Goal: Task Accomplishment & Management: Use online tool/utility

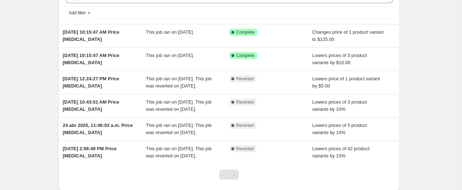
scroll to position [41, 0]
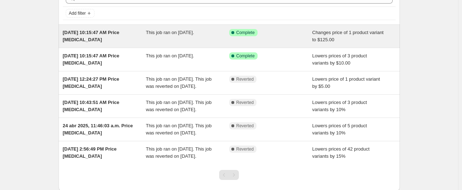
click at [256, 41] on div "Success Complete Complete" at bounding box center [270, 36] width 83 height 14
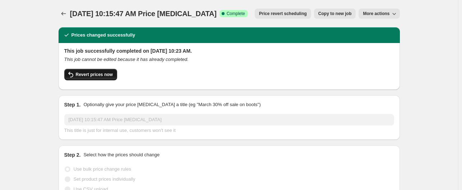
click at [83, 77] on span "Revert prices now" at bounding box center [94, 75] width 37 height 6
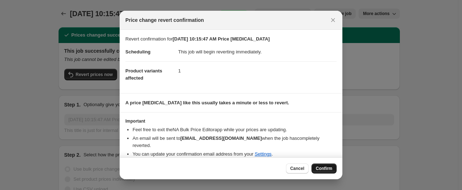
click at [327, 168] on span "Confirm" at bounding box center [324, 169] width 17 height 6
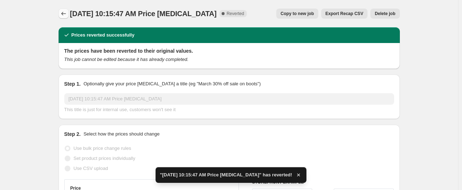
click at [63, 10] on button "Price change jobs" at bounding box center [64, 14] width 10 height 10
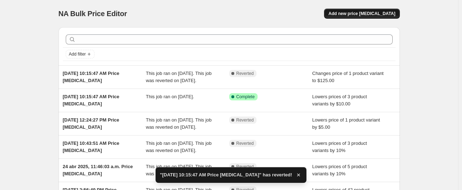
click at [388, 13] on span "Add new price change job" at bounding box center [361, 14] width 67 height 6
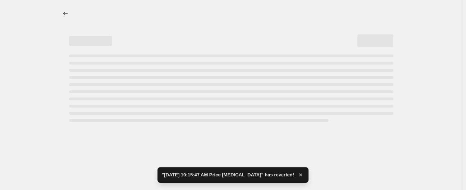
select select "percentage"
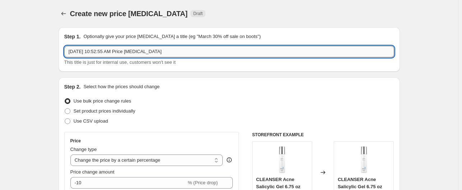
click at [167, 55] on input "Aug 18, 2025, 10:52:55 AM Price change job" at bounding box center [229, 51] width 330 height 11
type input "Aug 18, 2025, 10:52:55 AM oferta fibroplasma"
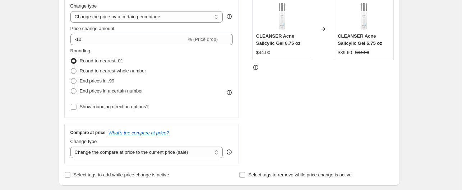
scroll to position [145, 0]
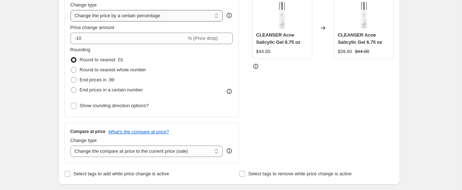
click at [180, 19] on select "Change the price to a certain amount Change the price by a certain amount Chang…" at bounding box center [146, 15] width 153 height 11
select select "by"
click at [72, 10] on select "Change the price to a certain amount Change the price by a certain amount Chang…" at bounding box center [146, 15] width 153 height 11
type input "-10.00"
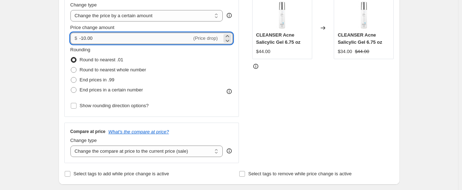
click at [160, 37] on input "-10.00" at bounding box center [135, 38] width 112 height 11
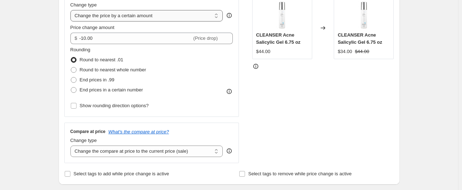
click at [155, 18] on select "Change the price to a certain amount Change the price by a certain amount Chang…" at bounding box center [146, 15] width 153 height 11
select select "to"
click at [72, 10] on select "Change the price to a certain amount Change the price by a certain amount Chang…" at bounding box center [146, 15] width 153 height 11
type input "80.00"
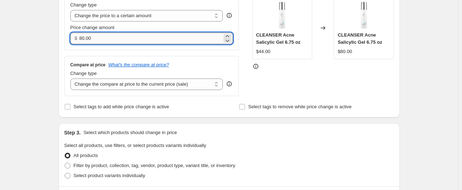
click at [131, 38] on input "80.00" at bounding box center [150, 38] width 143 height 11
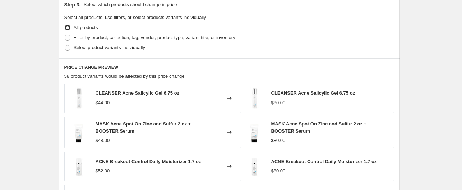
scroll to position [272, 0]
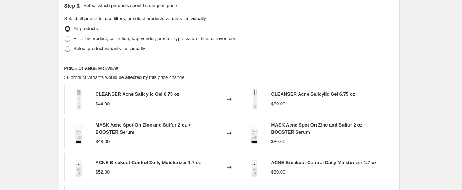
click at [84, 47] on span "Select product variants individually" at bounding box center [110, 48] width 72 height 5
click at [65, 46] on input "Select product variants individually" at bounding box center [65, 46] width 0 height 0
radio input "true"
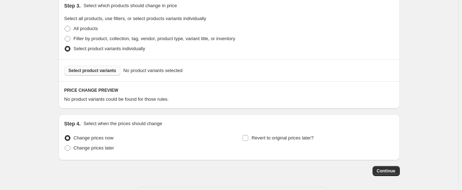
click at [94, 73] on span "Select product variants" at bounding box center [93, 71] width 48 height 6
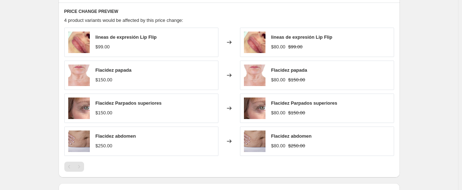
scroll to position [347, 0]
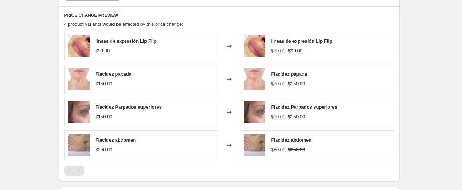
click at [103, 54] on div "$99.00" at bounding box center [103, 50] width 14 height 7
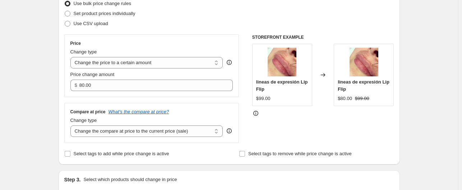
scroll to position [74, 0]
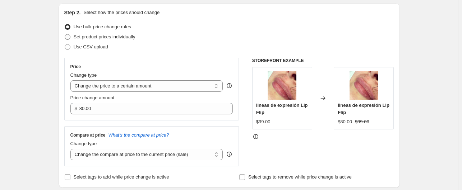
click at [114, 37] on span "Set product prices individually" at bounding box center [105, 36] width 62 height 5
click at [65, 34] on input "Set product prices individually" at bounding box center [65, 34] width 0 height 0
radio input "true"
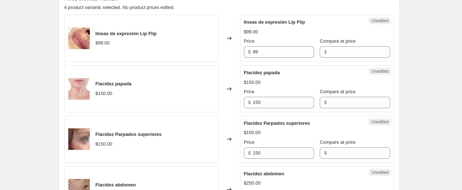
scroll to position [244, 0]
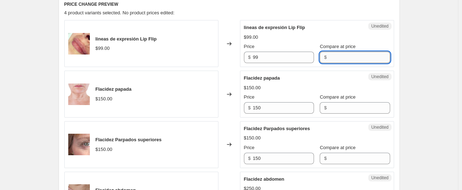
click at [341, 59] on input "Compare at price" at bounding box center [359, 57] width 61 height 11
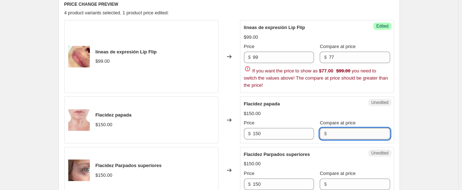
click at [348, 107] on div "Flacidez papada $150.00 Price $ 150 Compare at price $" at bounding box center [317, 120] width 146 height 39
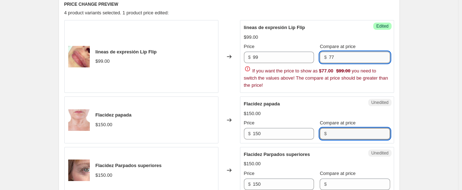
click at [345, 60] on input "77" at bounding box center [359, 57] width 61 height 11
type input "7"
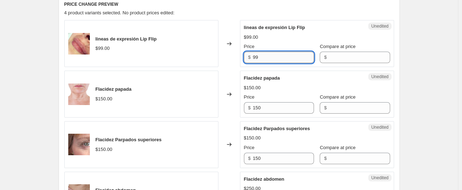
click at [289, 55] on input "99" at bounding box center [283, 57] width 61 height 11
type input "9"
type input "77"
click at [408, 79] on div "Create new price change job. This page is ready Create new price change job Dra…" at bounding box center [229, 54] width 359 height 596
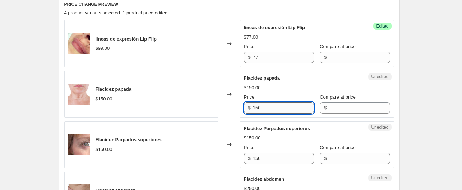
click at [289, 105] on input "150" at bounding box center [283, 107] width 61 height 11
type input "1"
type input "117"
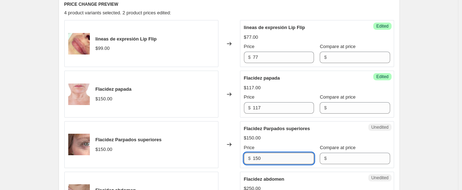
click at [290, 156] on input "150" at bounding box center [283, 158] width 61 height 11
type input "1"
type input "117"
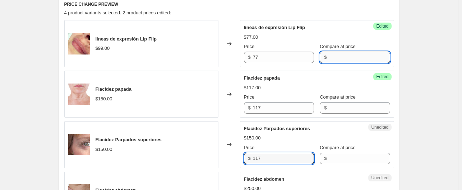
click at [357, 59] on input "Compare at price" at bounding box center [359, 57] width 61 height 11
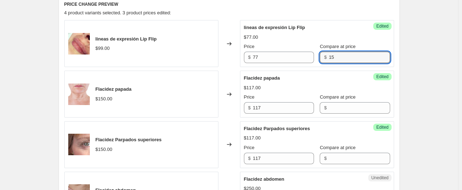
type input "1"
type input "99"
click at [406, 51] on div "Create new price change job. This page is ready Create new price change job Dra…" at bounding box center [229, 54] width 359 height 596
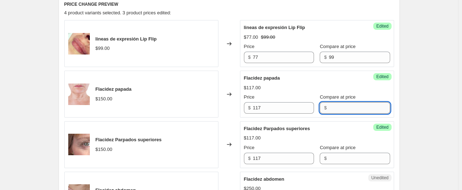
click at [343, 110] on input "Compare at price" at bounding box center [359, 107] width 61 height 11
type input "150"
click at [418, 93] on div "Create new price change job. This page is ready Create new price change job Dra…" at bounding box center [229, 54] width 458 height 596
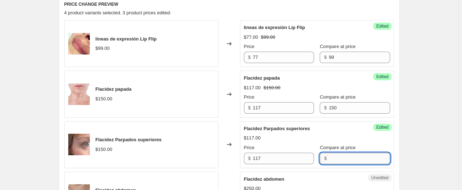
click at [342, 158] on input "Compare at price" at bounding box center [359, 158] width 61 height 11
type input "150"
click at [431, 154] on div "Create new price change job. This page is ready Create new price change job Dra…" at bounding box center [229, 54] width 458 height 596
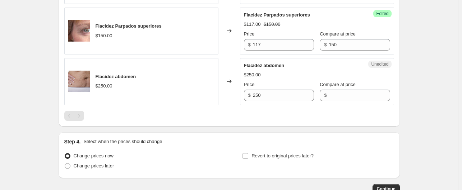
scroll to position [358, 0]
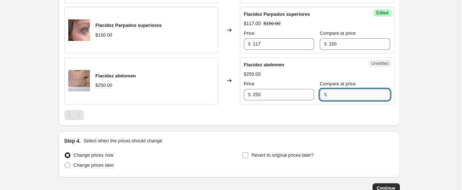
click at [355, 95] on input "Compare at price" at bounding box center [359, 94] width 61 height 11
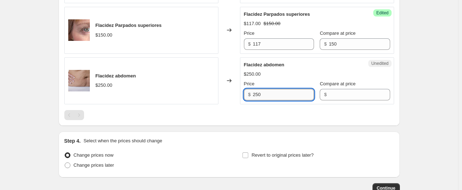
click at [287, 95] on input "250" at bounding box center [283, 94] width 61 height 11
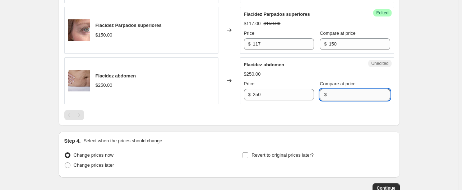
click at [329, 96] on input "Compare at price" at bounding box center [359, 94] width 61 height 11
type input "250"
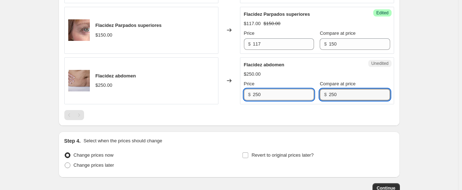
click at [282, 97] on input "250" at bounding box center [283, 94] width 61 height 11
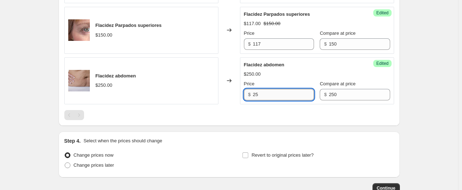
type input "2"
type input "177"
click at [320, 123] on div "PRICE CHANGE PREVIEW 4 product variants selected. 4 product prices edited: line…" at bounding box center [229, 3] width 341 height 245
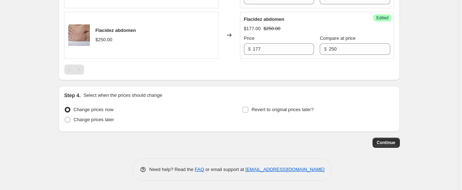
scroll to position [404, 0]
click at [384, 145] on button "Continue" at bounding box center [386, 143] width 27 height 10
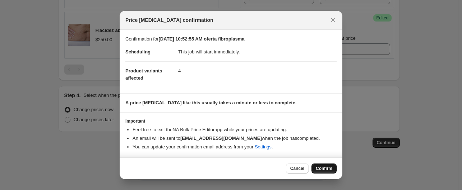
click at [332, 167] on span "Confirm" at bounding box center [324, 169] width 17 height 6
